Goal: Navigation & Orientation: Find specific page/section

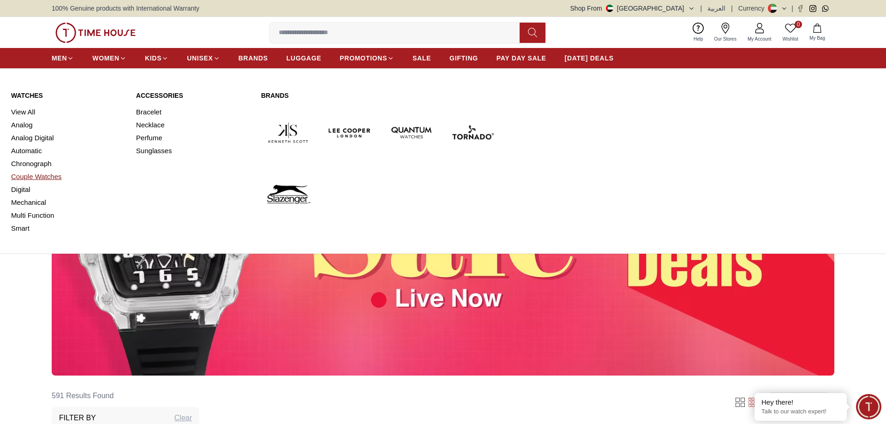
click at [30, 179] on link "Couple Watches" at bounding box center [68, 176] width 114 height 13
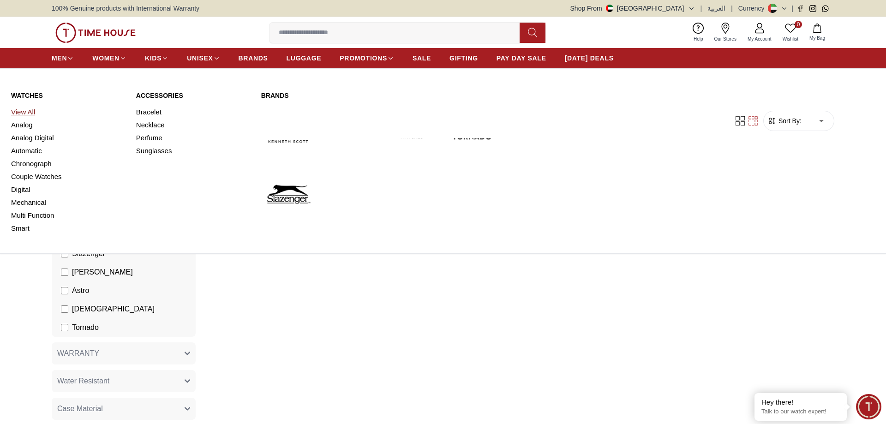
click at [30, 113] on link "View All" at bounding box center [68, 112] width 114 height 13
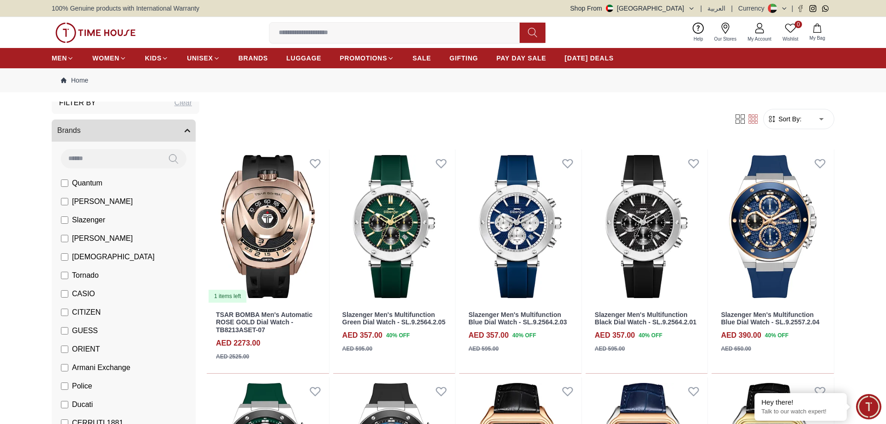
scroll to position [47, 0]
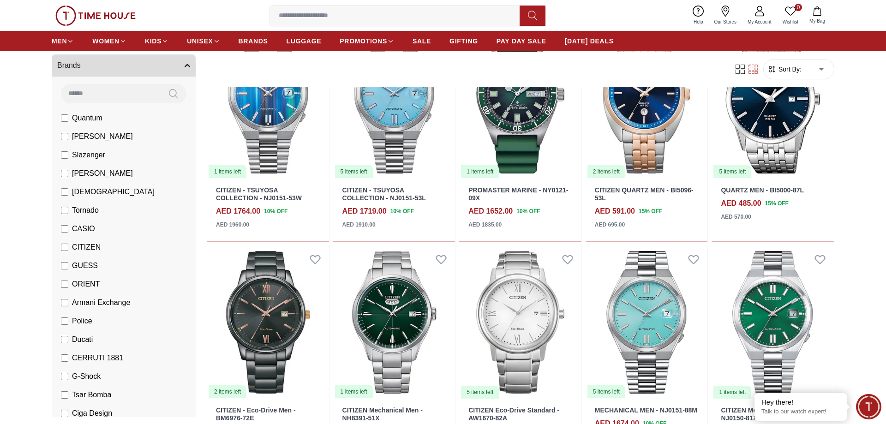
scroll to position [471, 0]
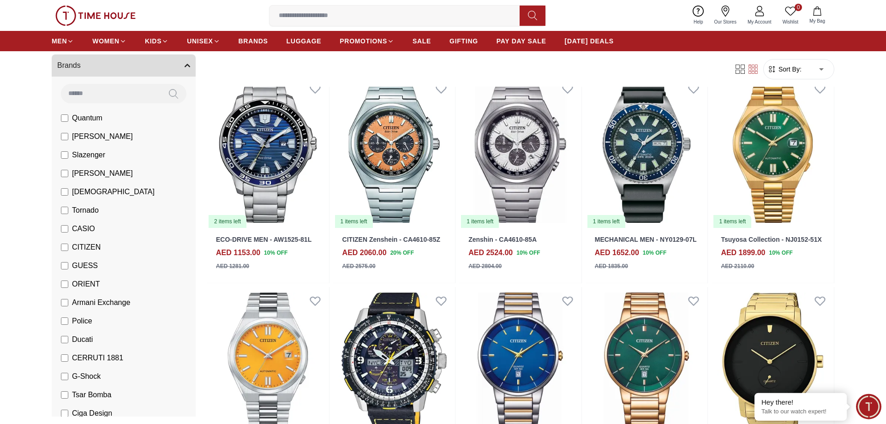
scroll to position [1176, 0]
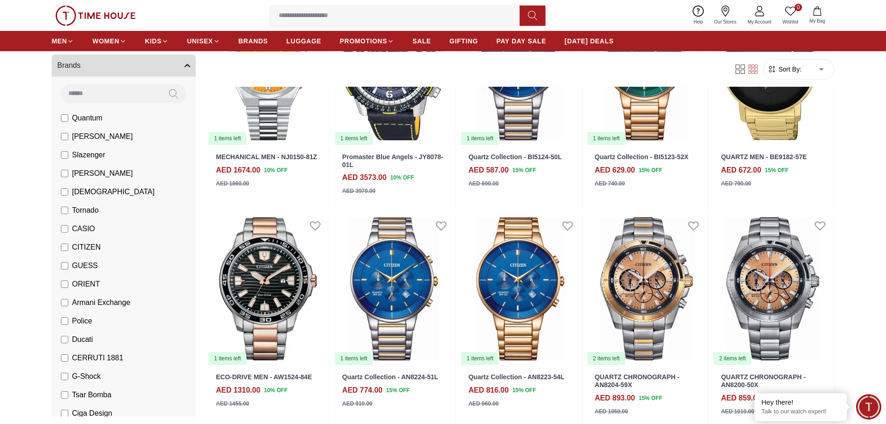
scroll to position [1600, 0]
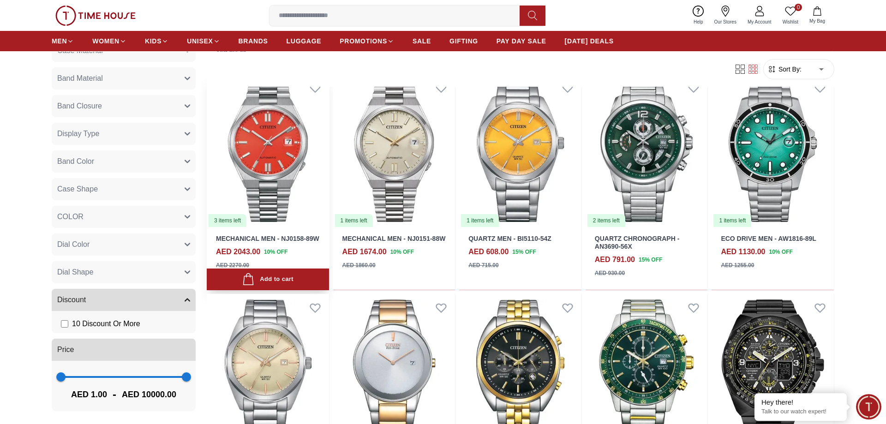
scroll to position [1741, 0]
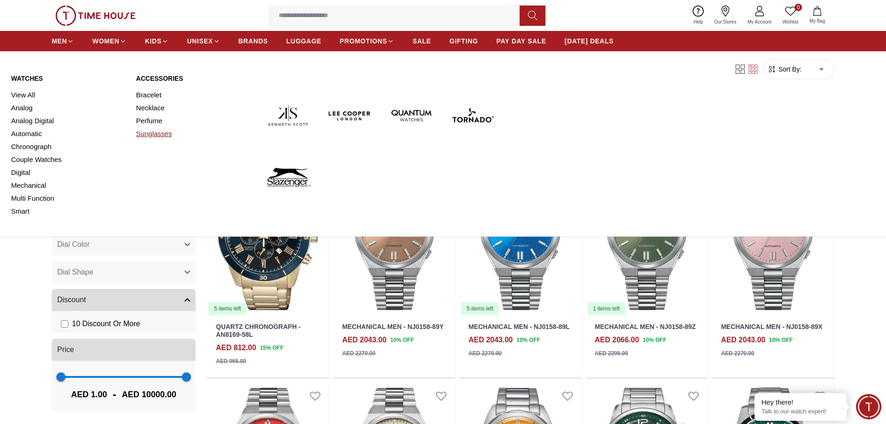
click at [152, 138] on link "Sunglasses" at bounding box center [193, 133] width 114 height 13
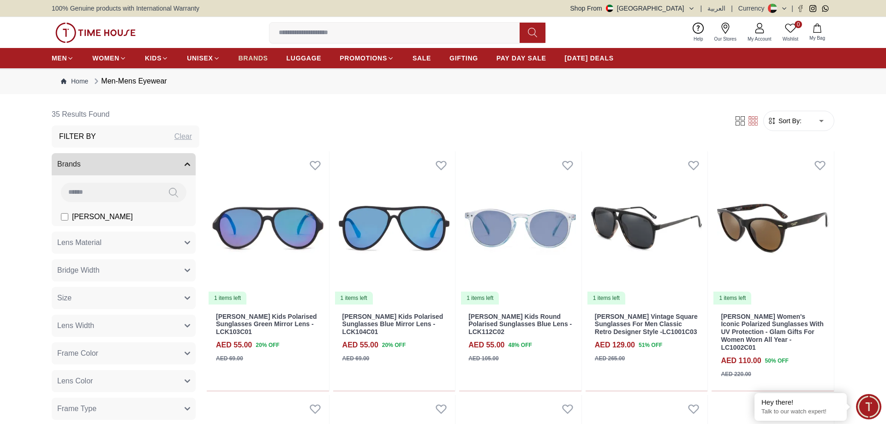
click at [256, 59] on span "BRANDS" at bounding box center [253, 58] width 30 height 9
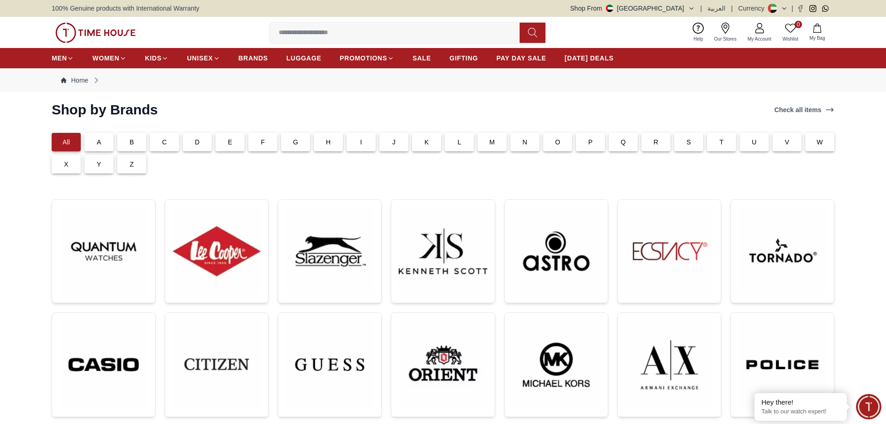
click at [655, 145] on p "R" at bounding box center [655, 141] width 5 height 9
